Goal: Task Accomplishment & Management: Manage account settings

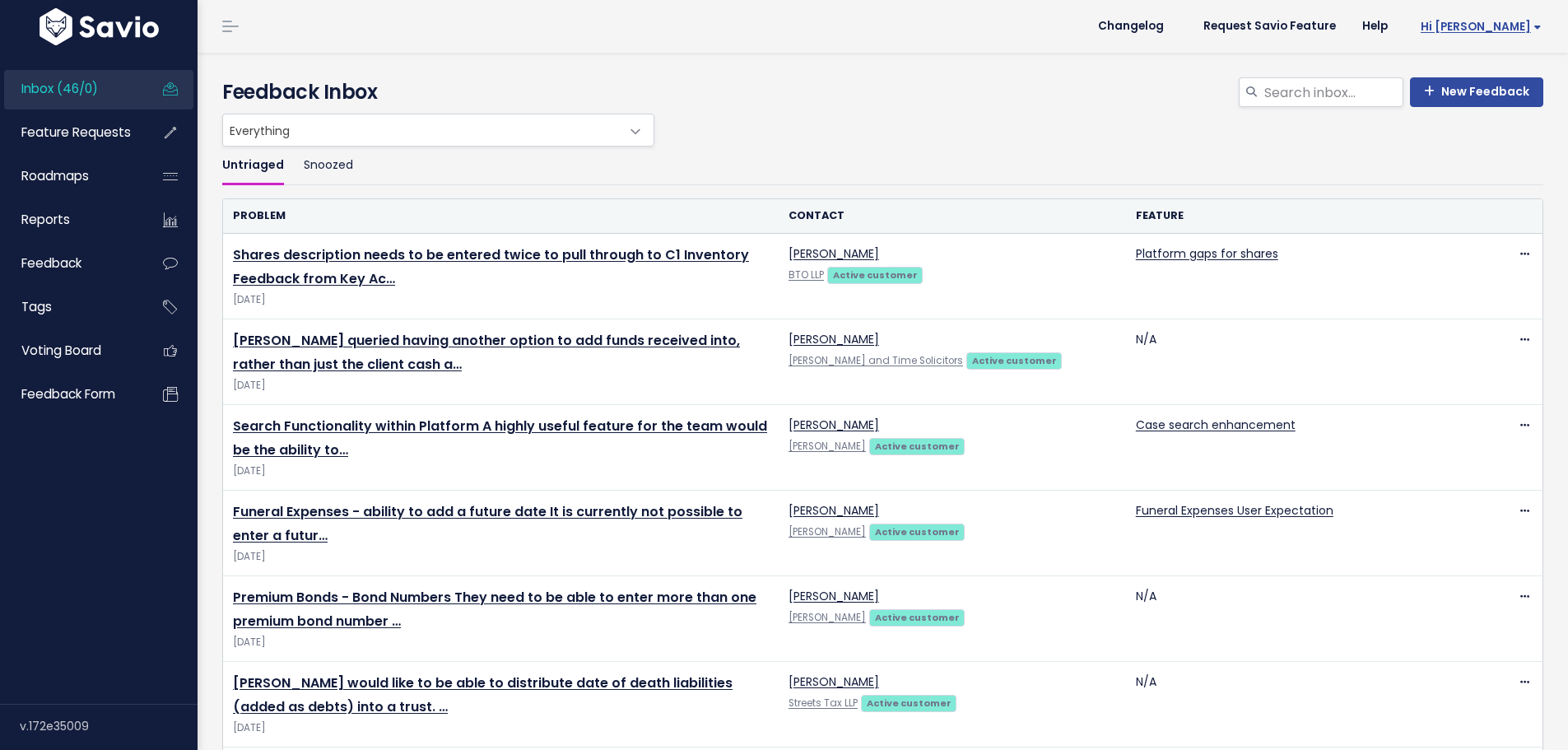
click at [1523, 27] on span "Hi [PERSON_NAME]" at bounding box center [1482, 27] width 121 height 12
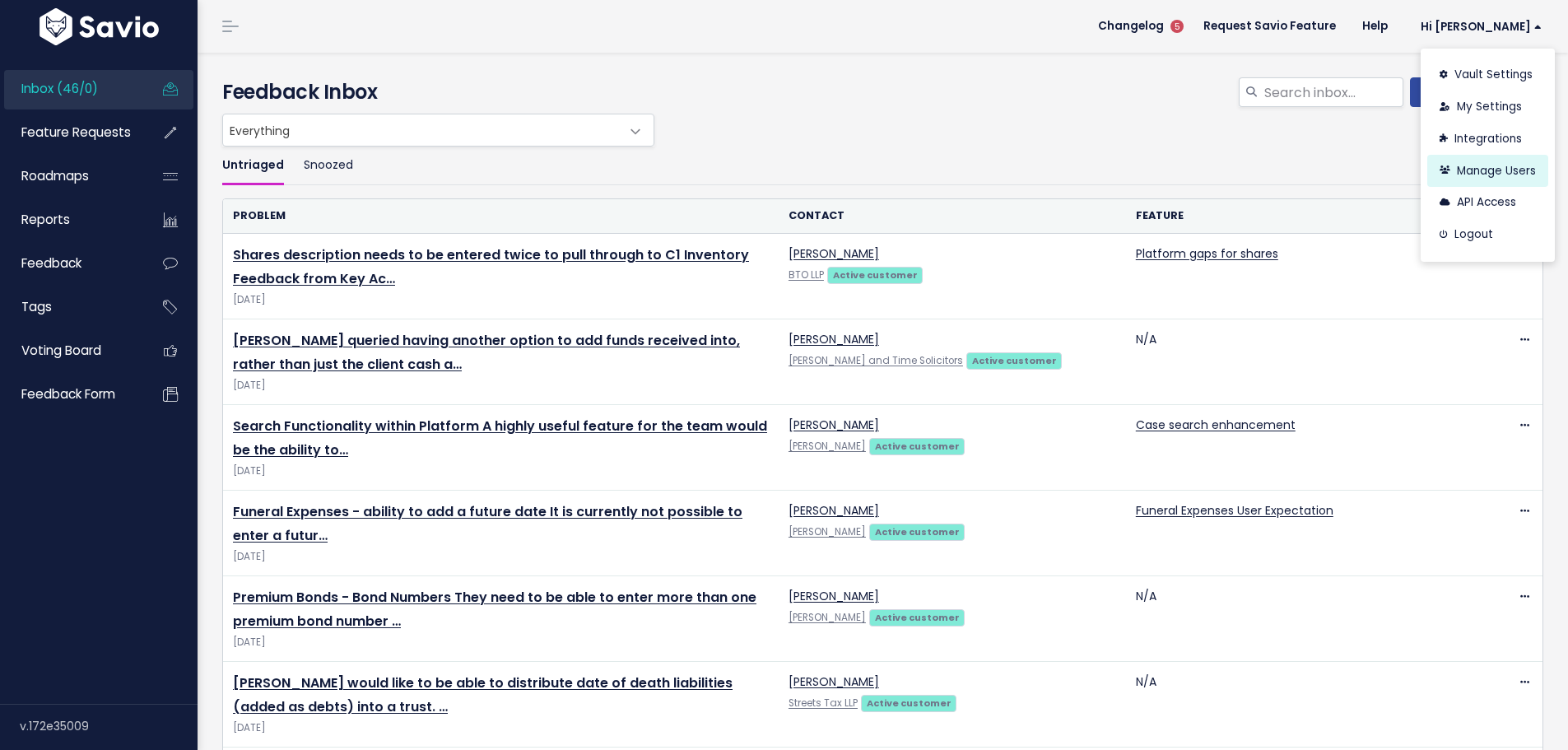
click at [1486, 169] on link "Manage Users" at bounding box center [1489, 171] width 121 height 32
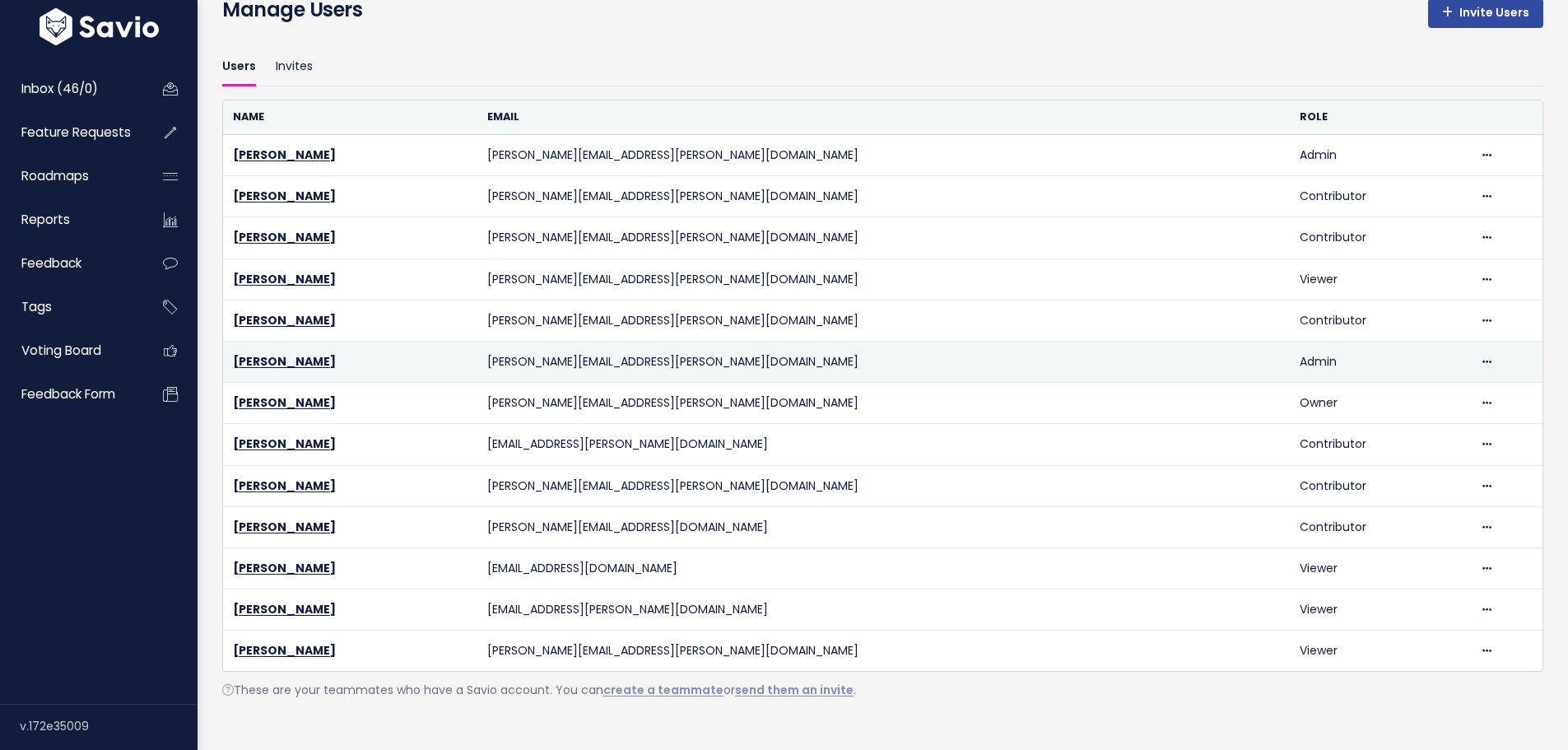
scroll to position [122, 0]
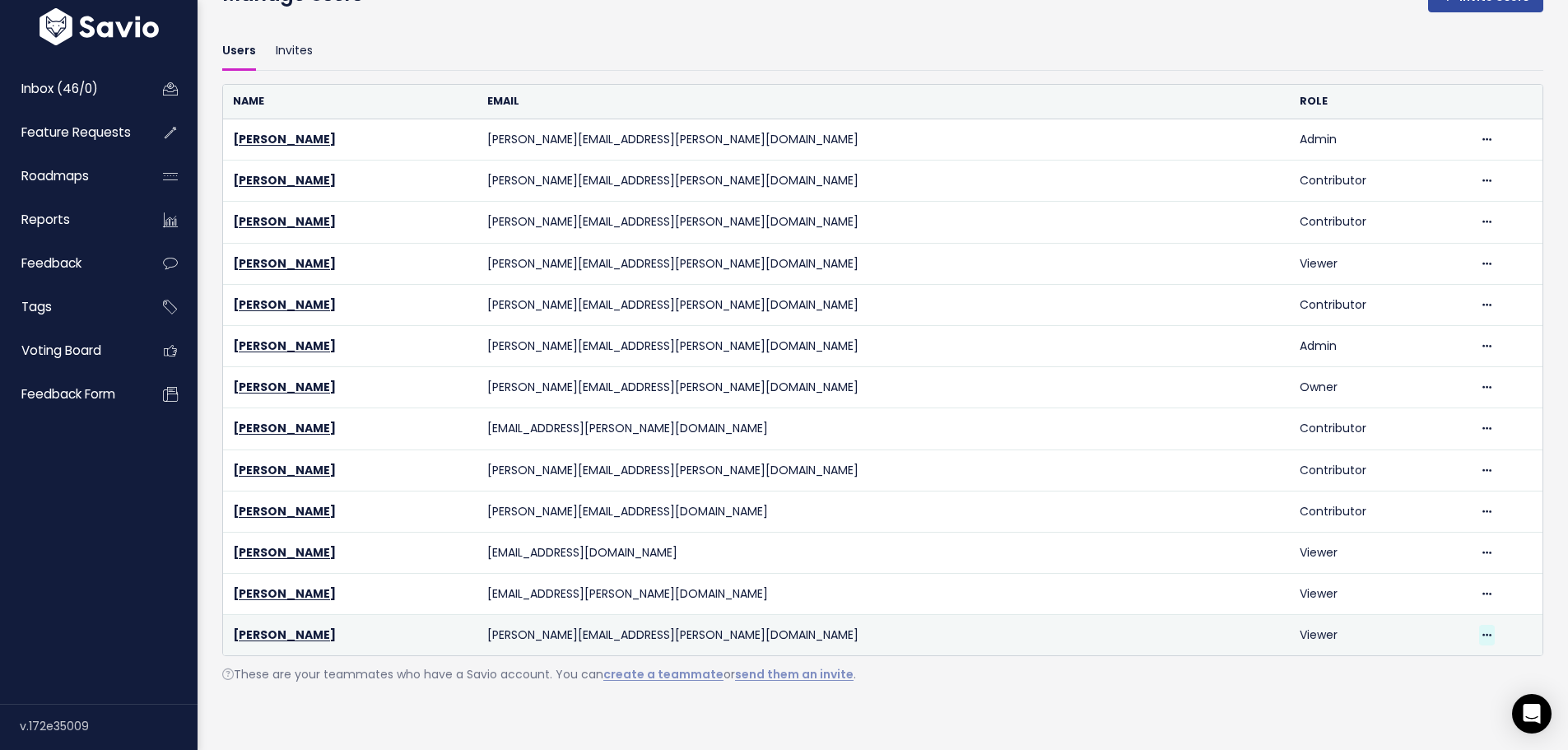
click at [1483, 631] on icon at bounding box center [1487, 636] width 9 height 11
click at [1405, 575] on link "Delete" at bounding box center [1415, 591] width 118 height 32
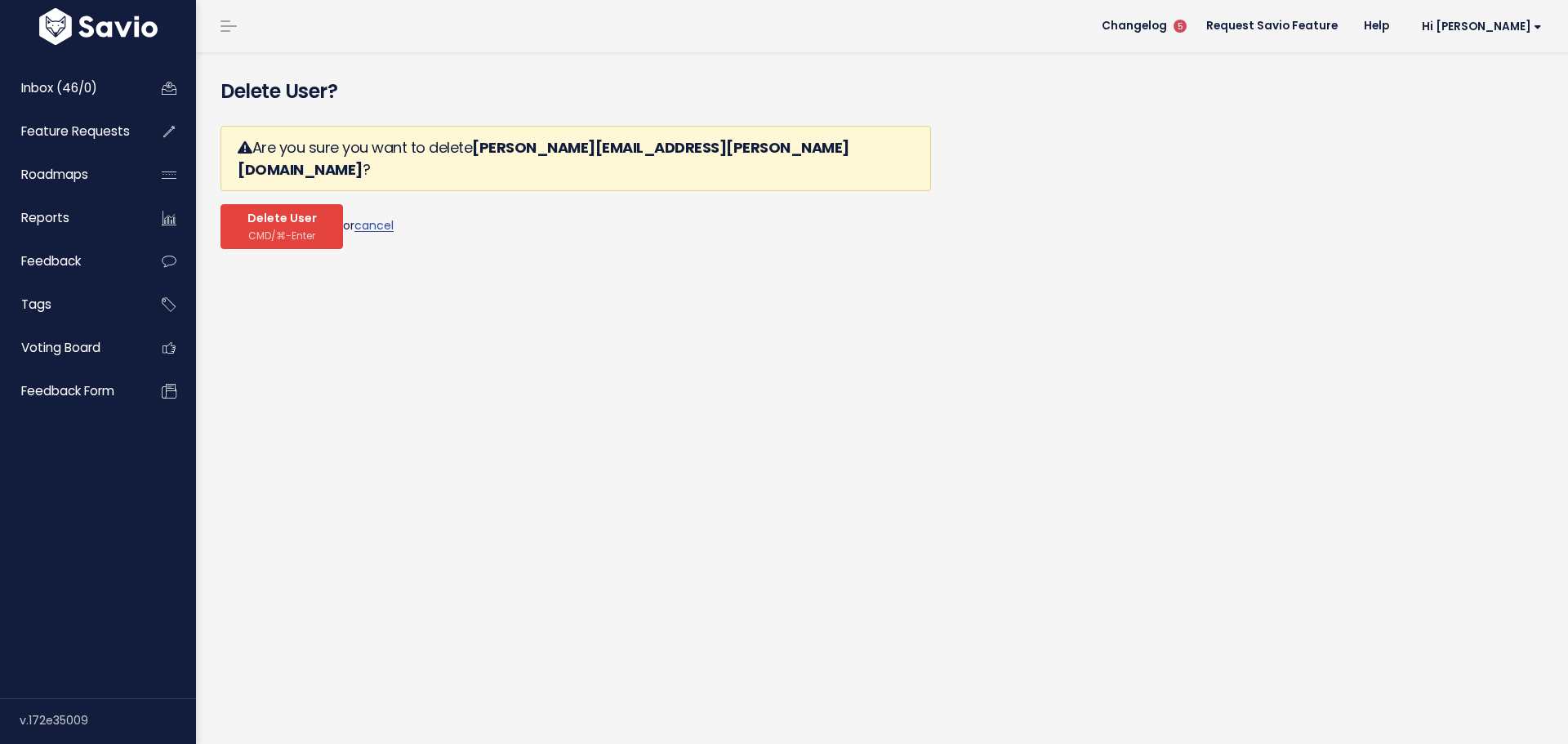
click at [299, 204] on button "Delete User CMD/⌘-Enter" at bounding box center [282, 227] width 122 height 45
